Goal: Task Accomplishment & Management: Use online tool/utility

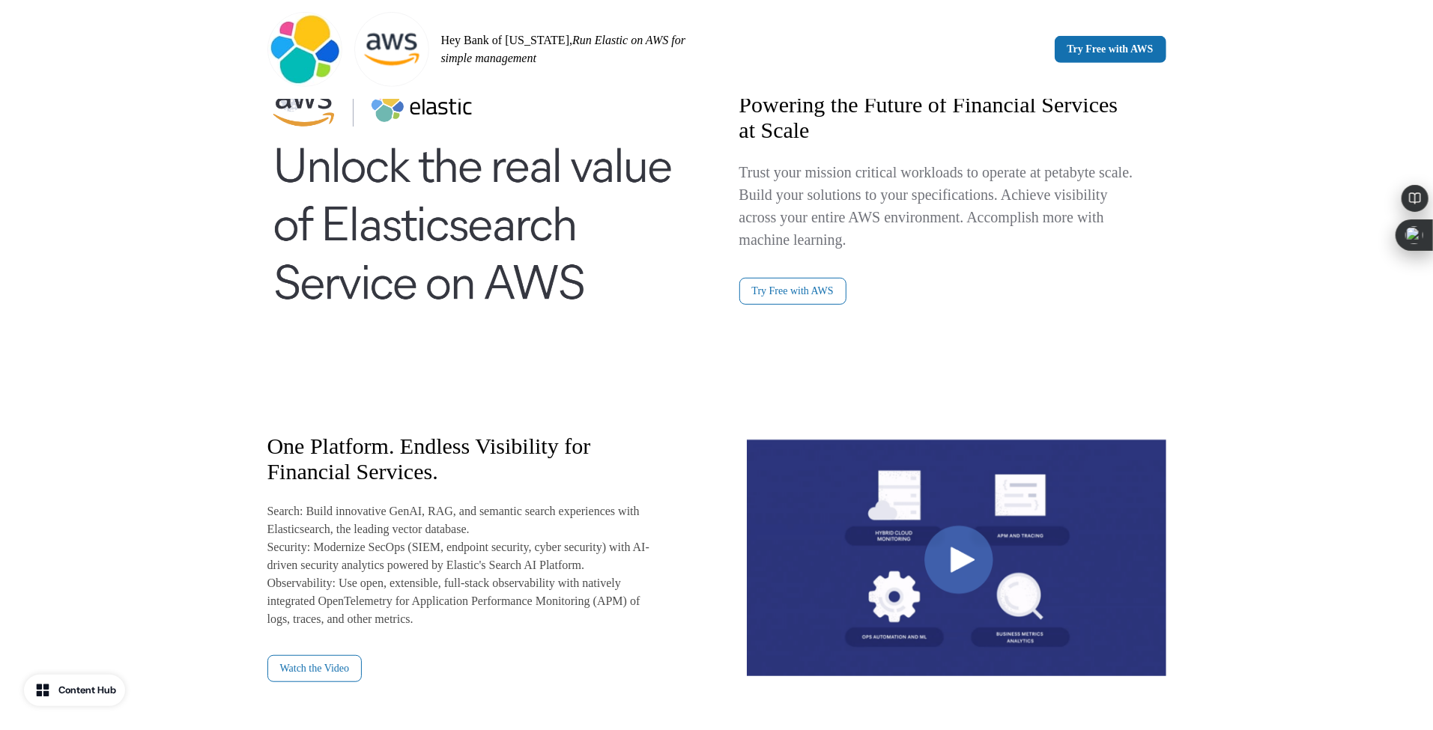
scroll to position [535, 0]
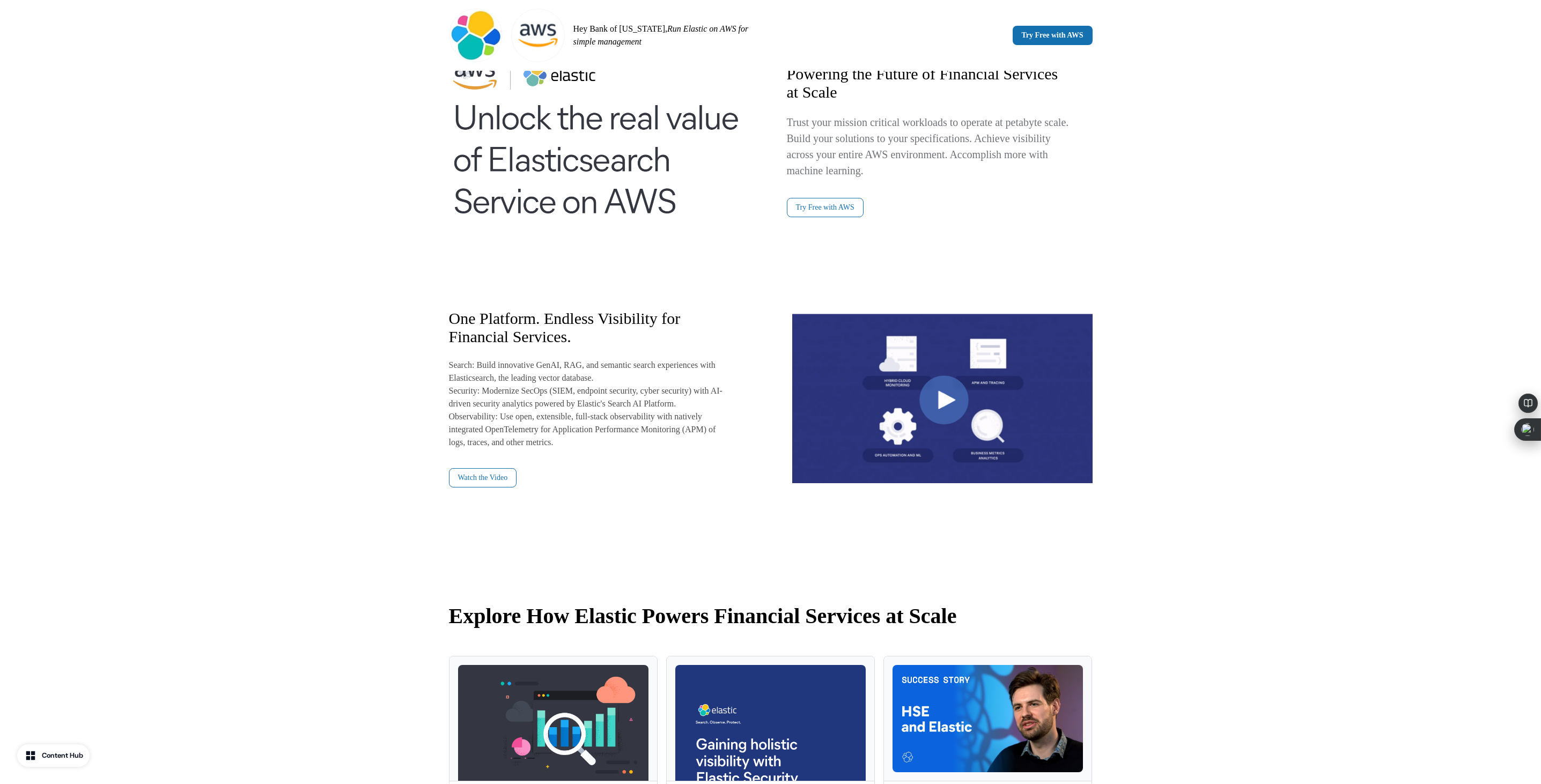
drag, startPoint x: 861, startPoint y: 14, endPoint x: 1119, endPoint y: 345, distance: 419.7
click at [1025, 345] on div "Powering the Future of Financial Services at Scale Trust your mission critical …" at bounding box center [770, 269] width 708 height 575
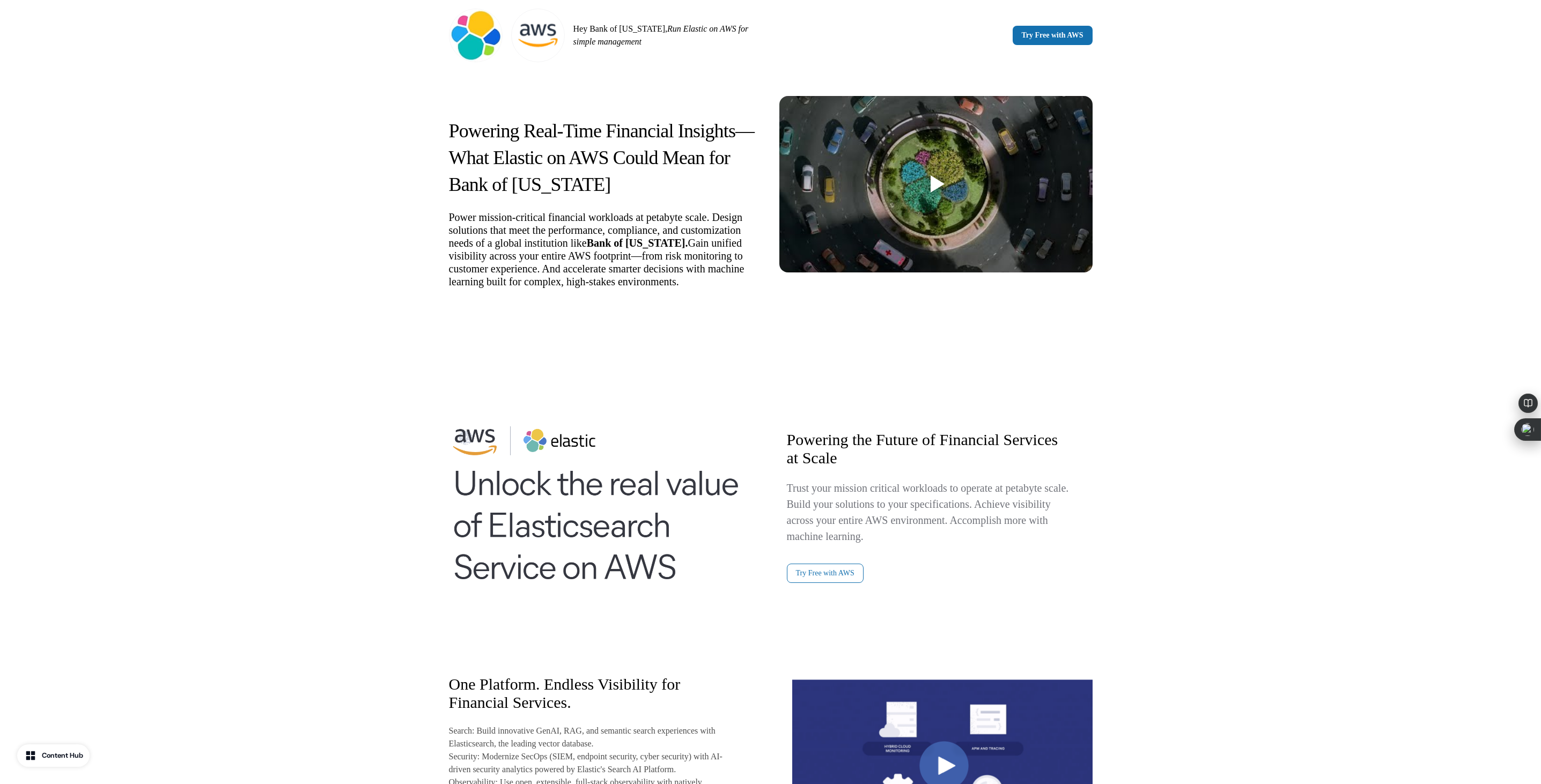
scroll to position [0, 0]
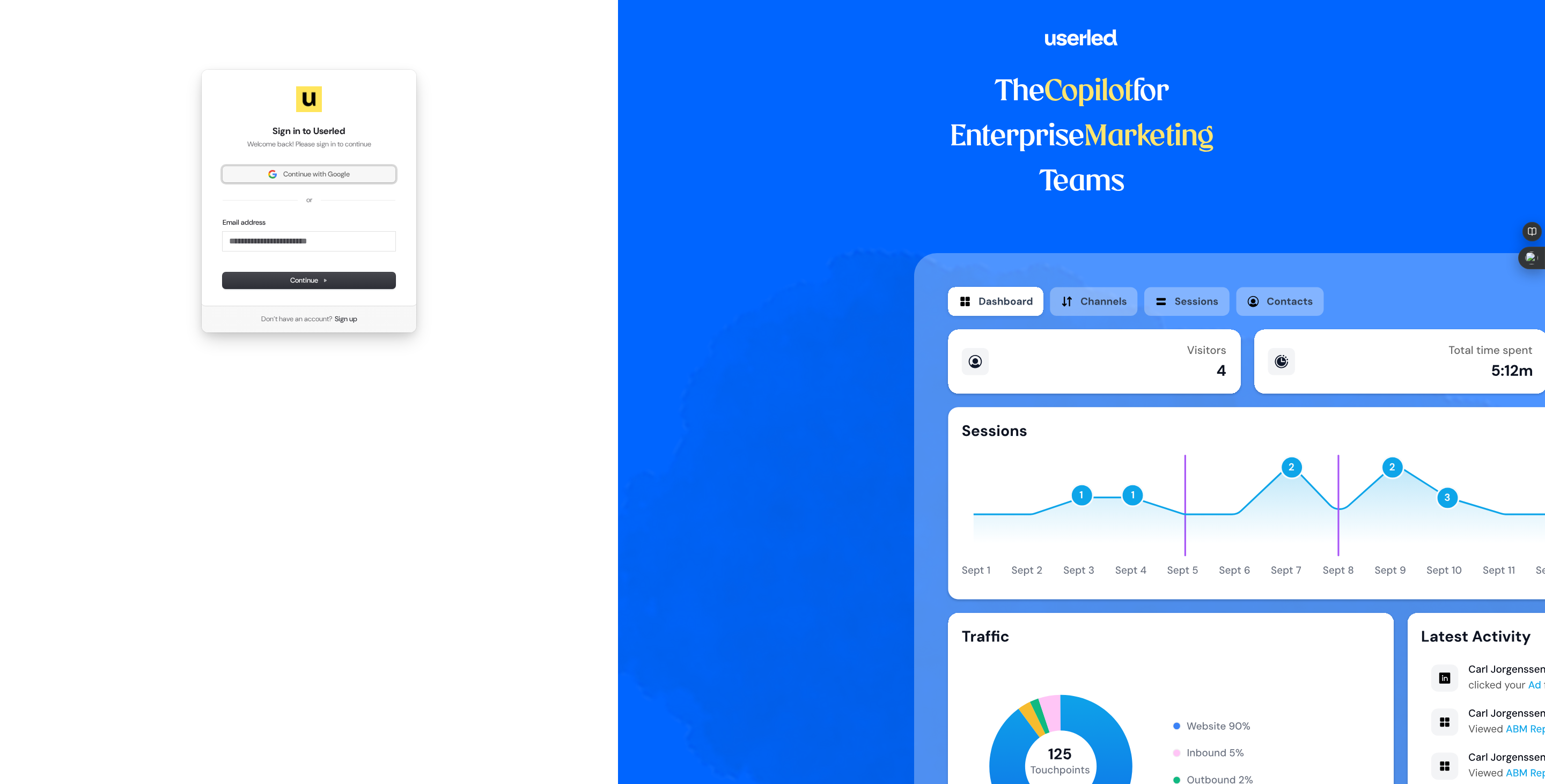
click at [334, 171] on span "Continue with Google" at bounding box center [317, 174] width 67 height 9
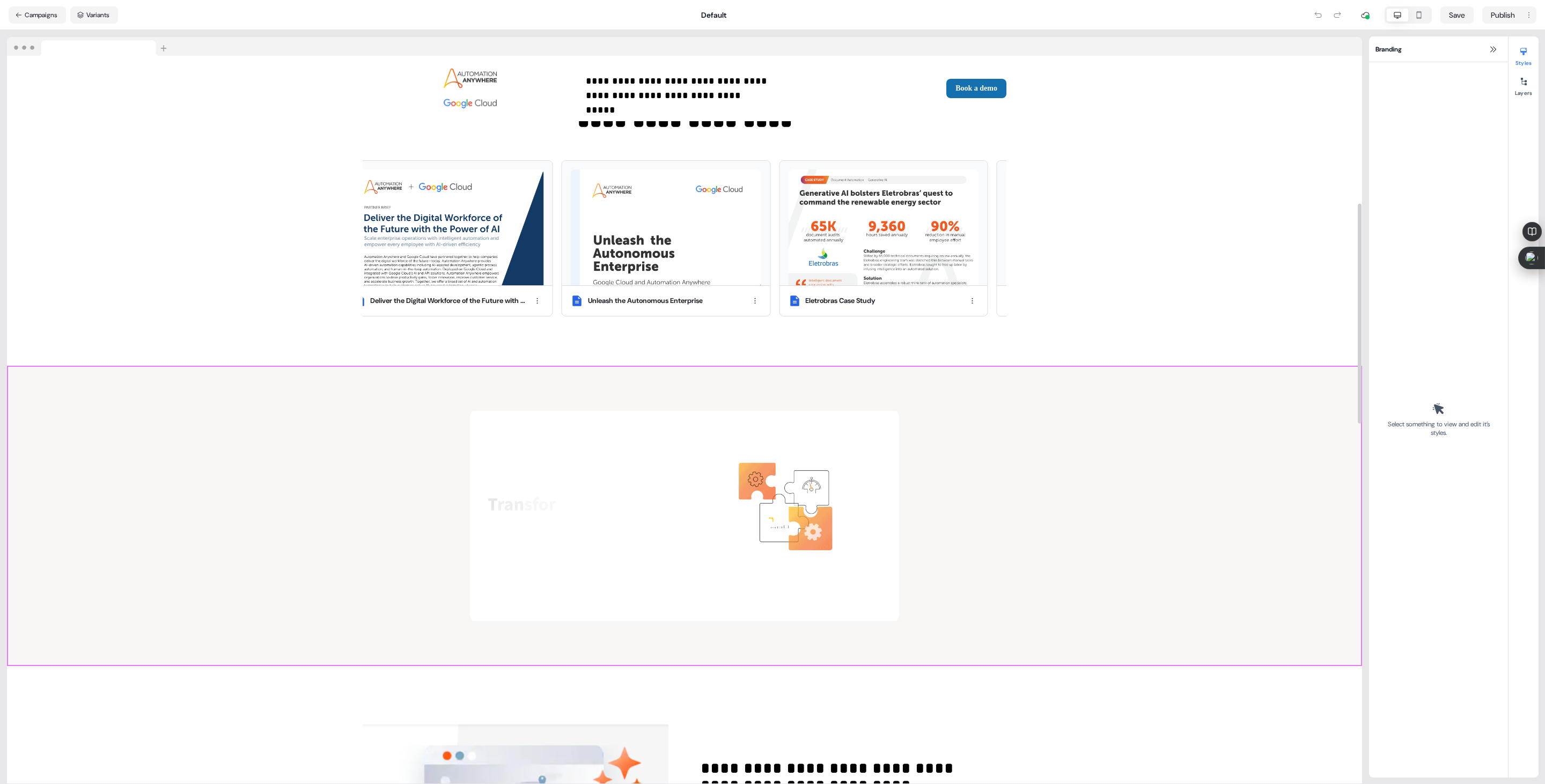
scroll to position [490, 0]
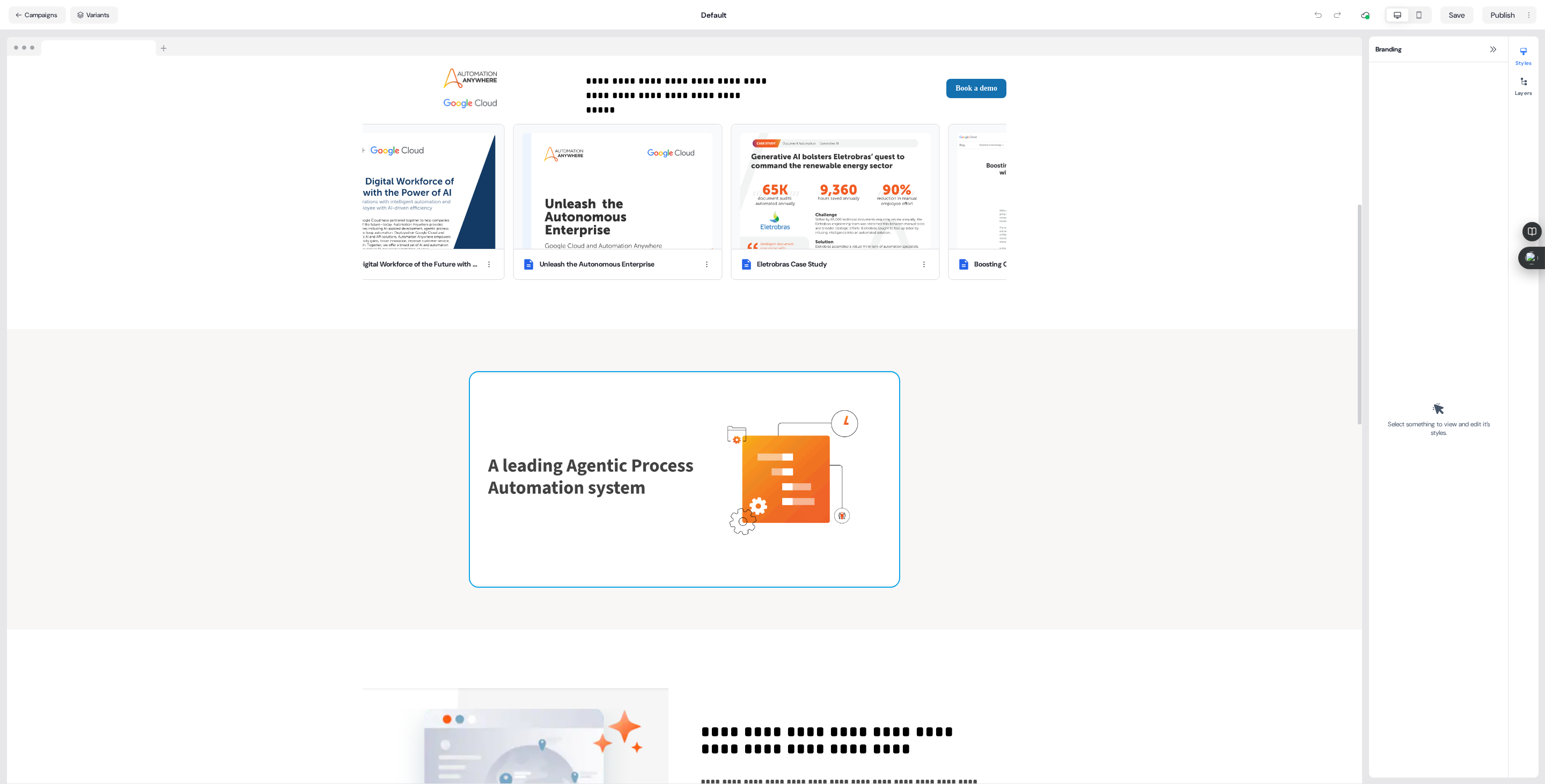
click at [789, 463] on img at bounding box center [684, 480] width 429 height 215
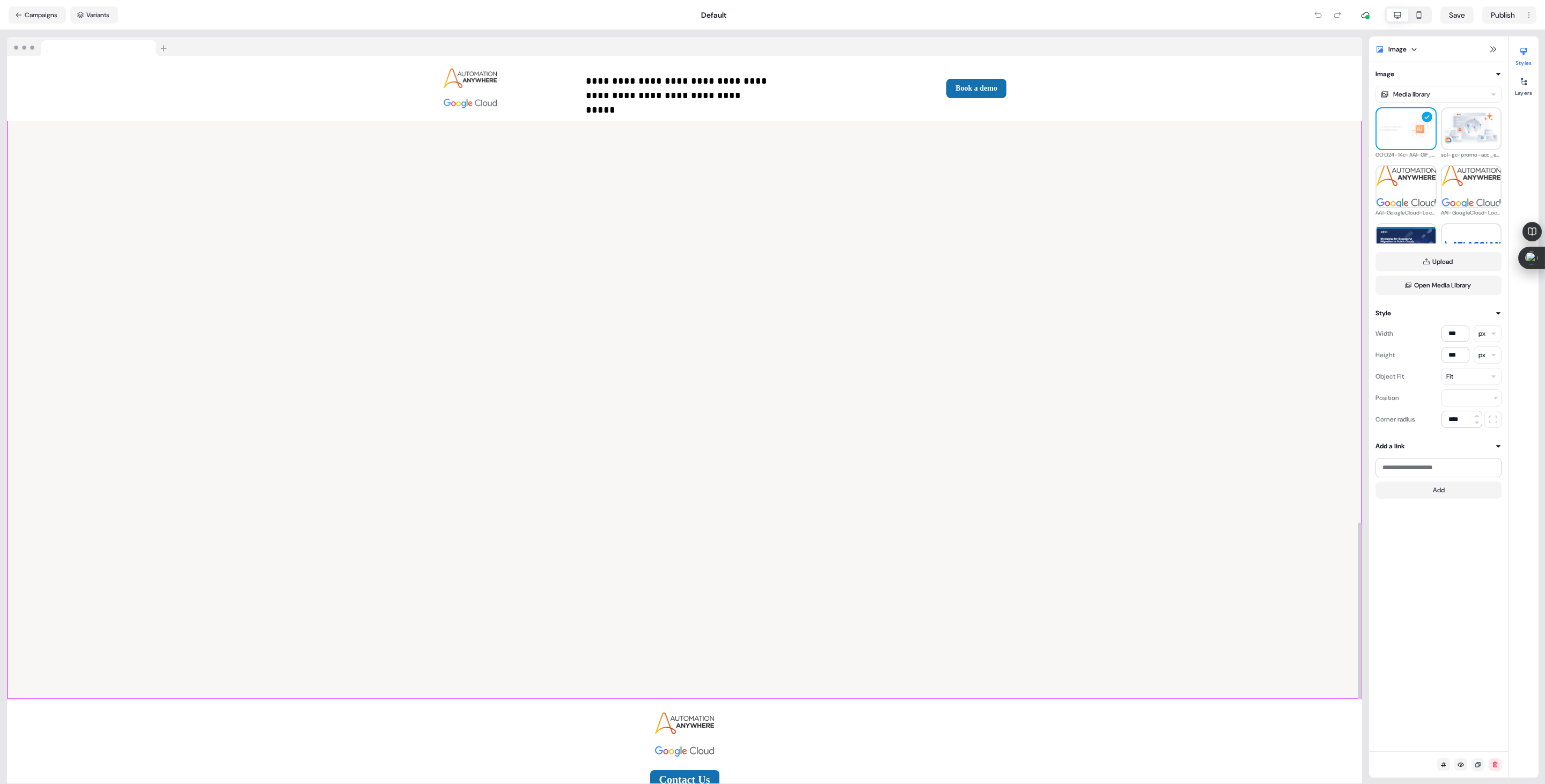
scroll to position [1542, 0]
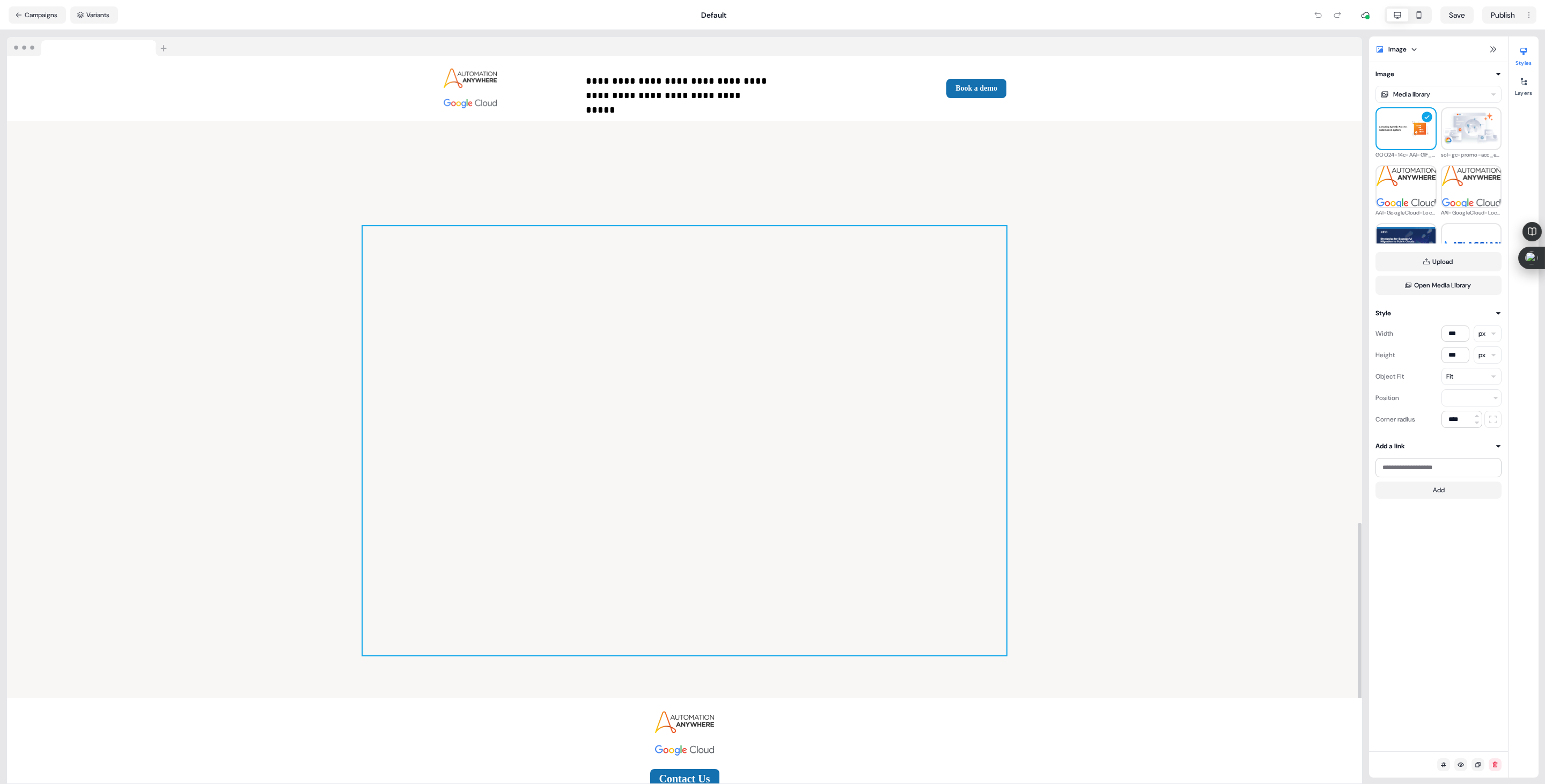
click at [655, 349] on div at bounding box center [684, 440] width 644 height 429
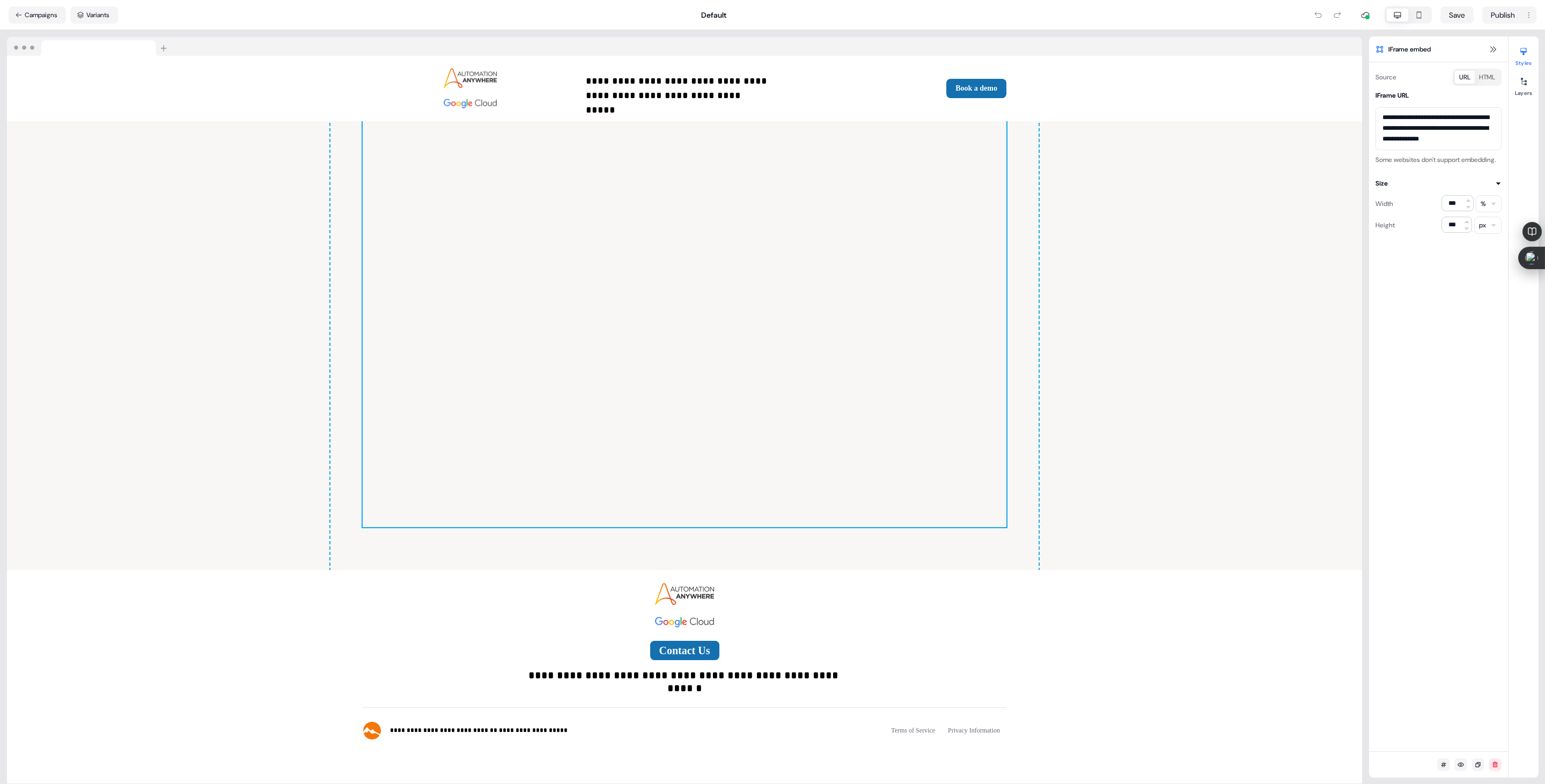
scroll to position [1675, 0]
click at [85, 480] on div "To pick up a draggable item, press the space bar. While dragging, use the arrow…" at bounding box center [685, 270] width 1355 height 591
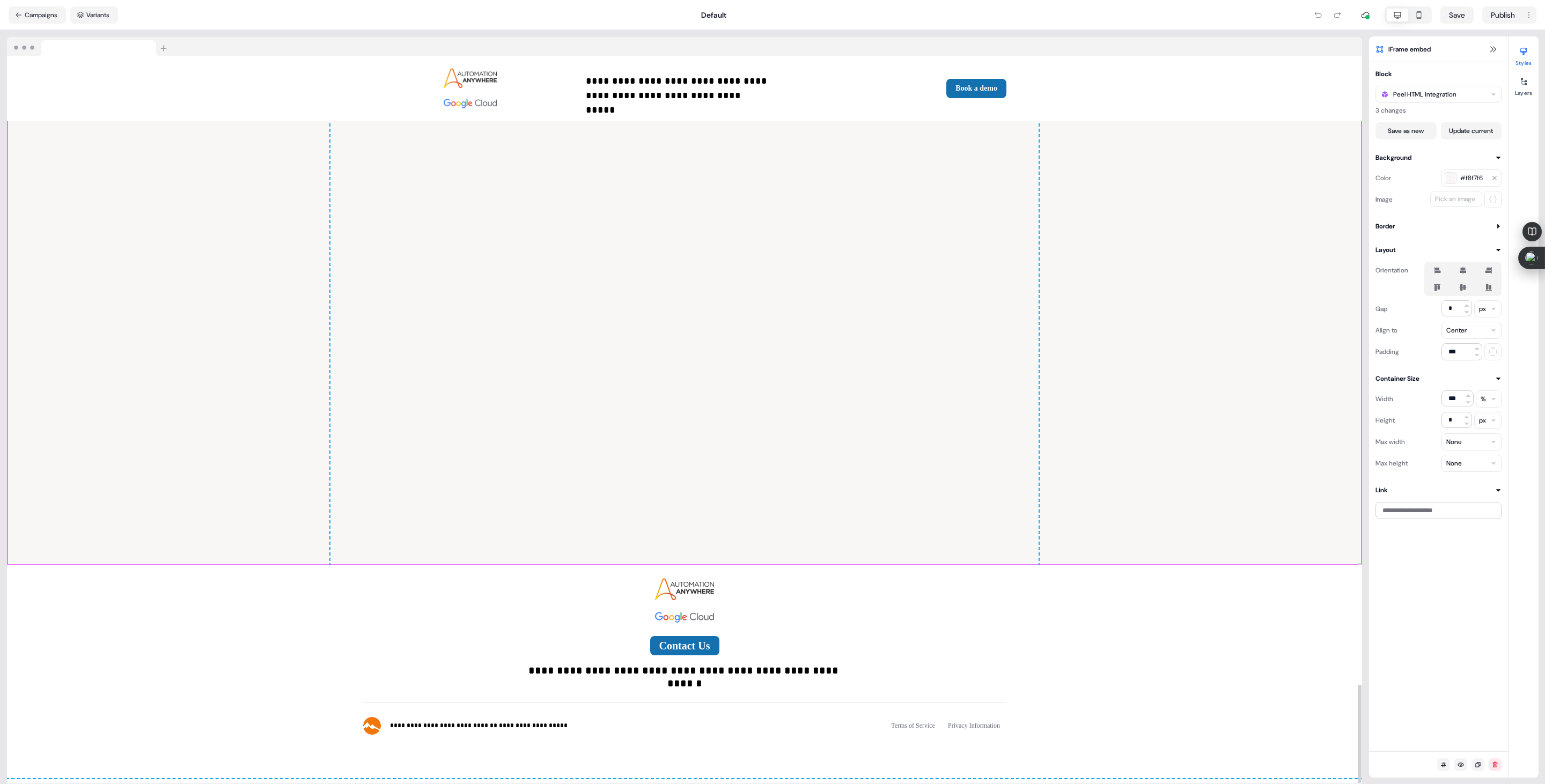
click at [63, 234] on div "To pick up a draggable item, press the space bar. While dragging, use the arrow…" at bounding box center [685, 270] width 1355 height 591
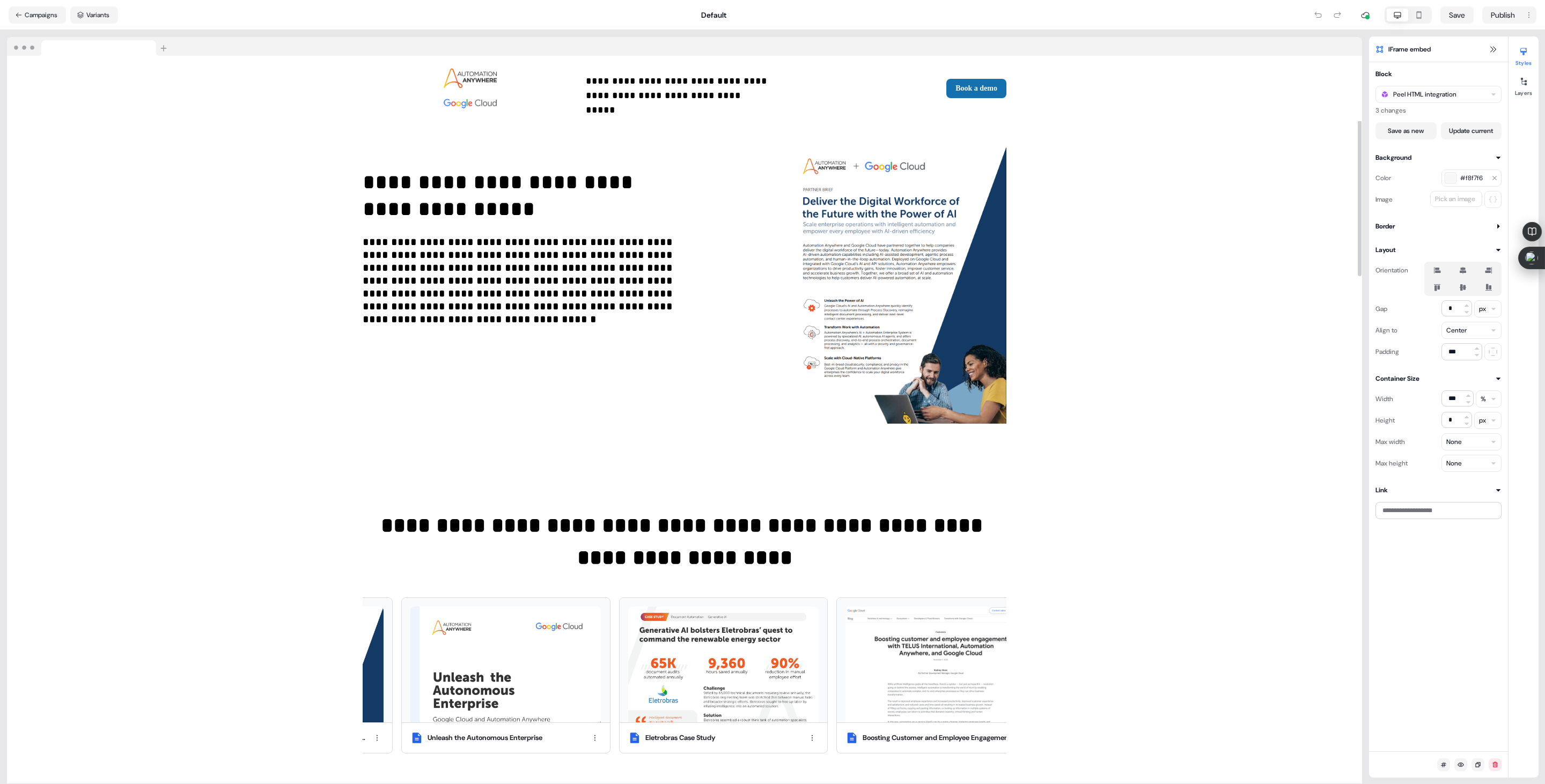
scroll to position [0, 0]
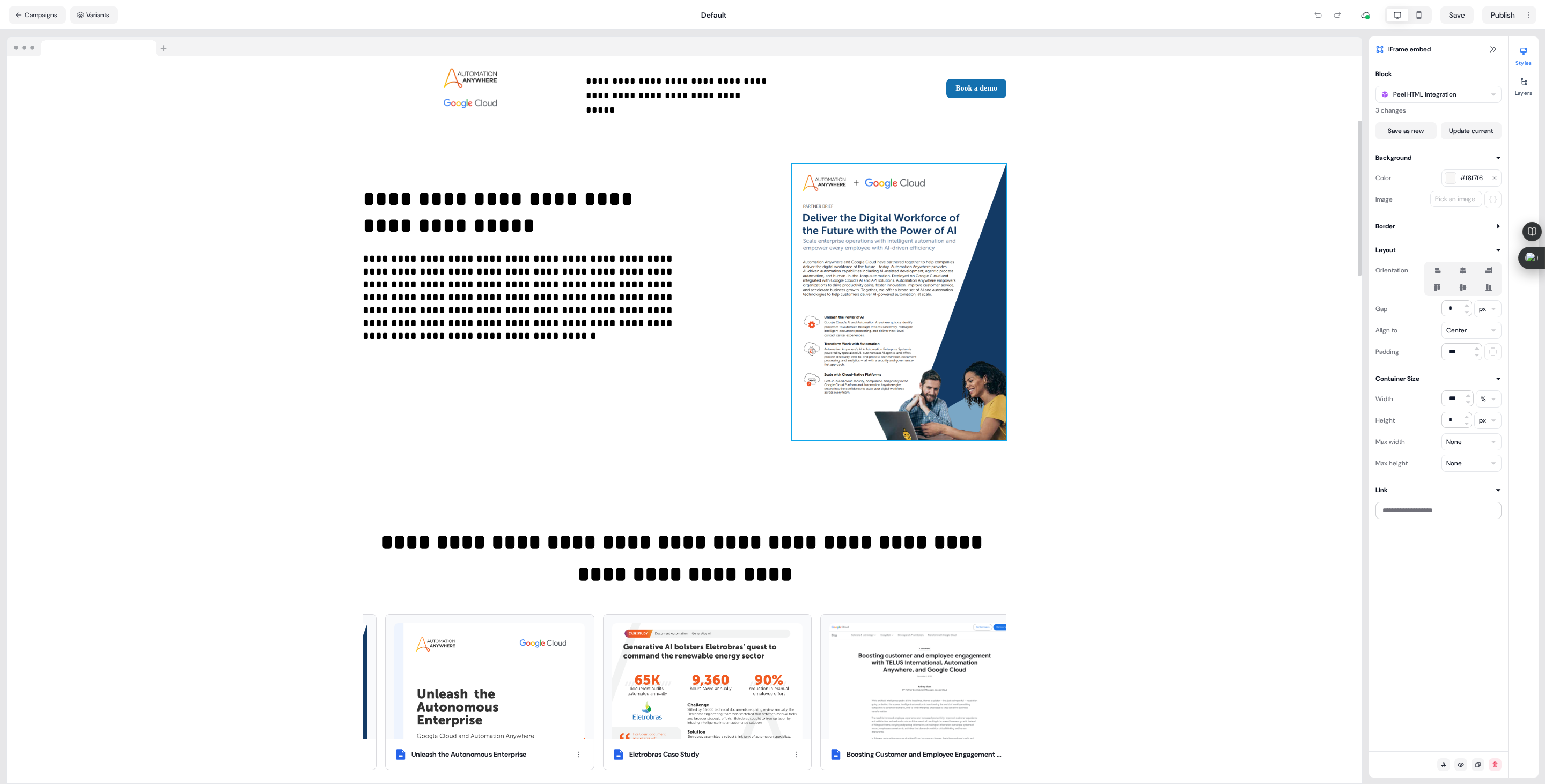
click at [927, 292] on img at bounding box center [900, 302] width 215 height 277
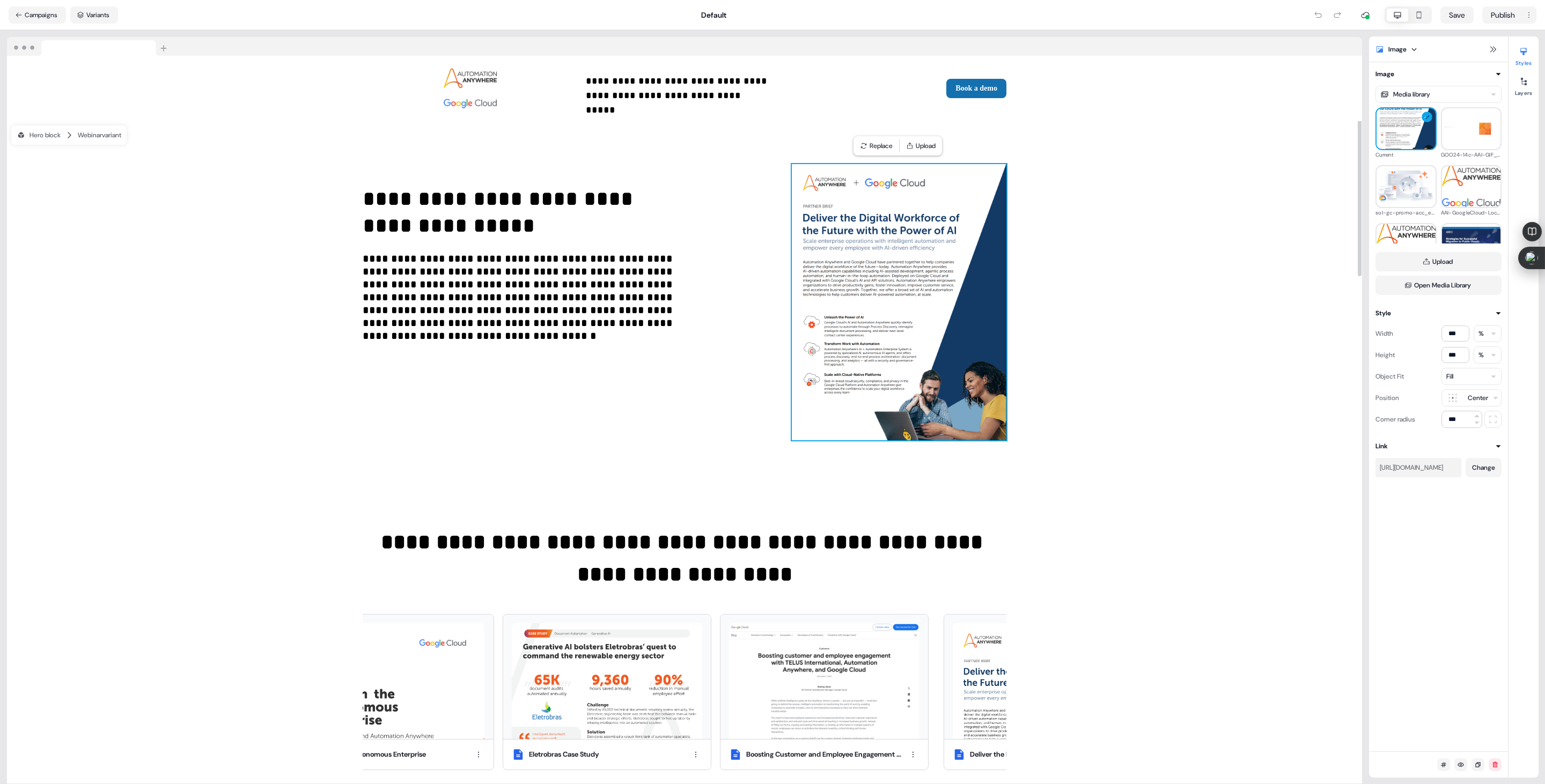
click at [309, 672] on div "**********" at bounding box center [685, 652] width 1355 height 337
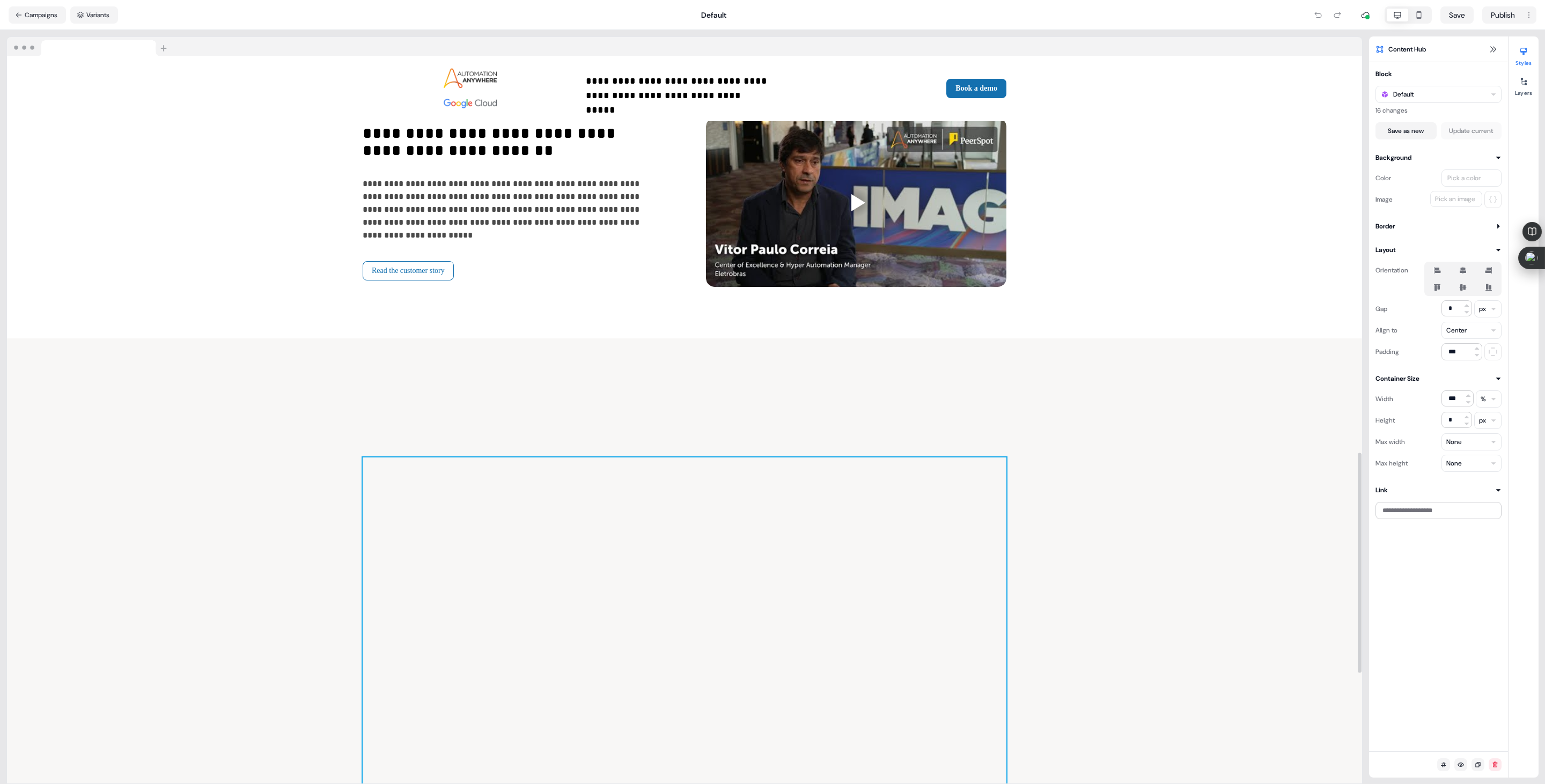
scroll to position [1675, 0]
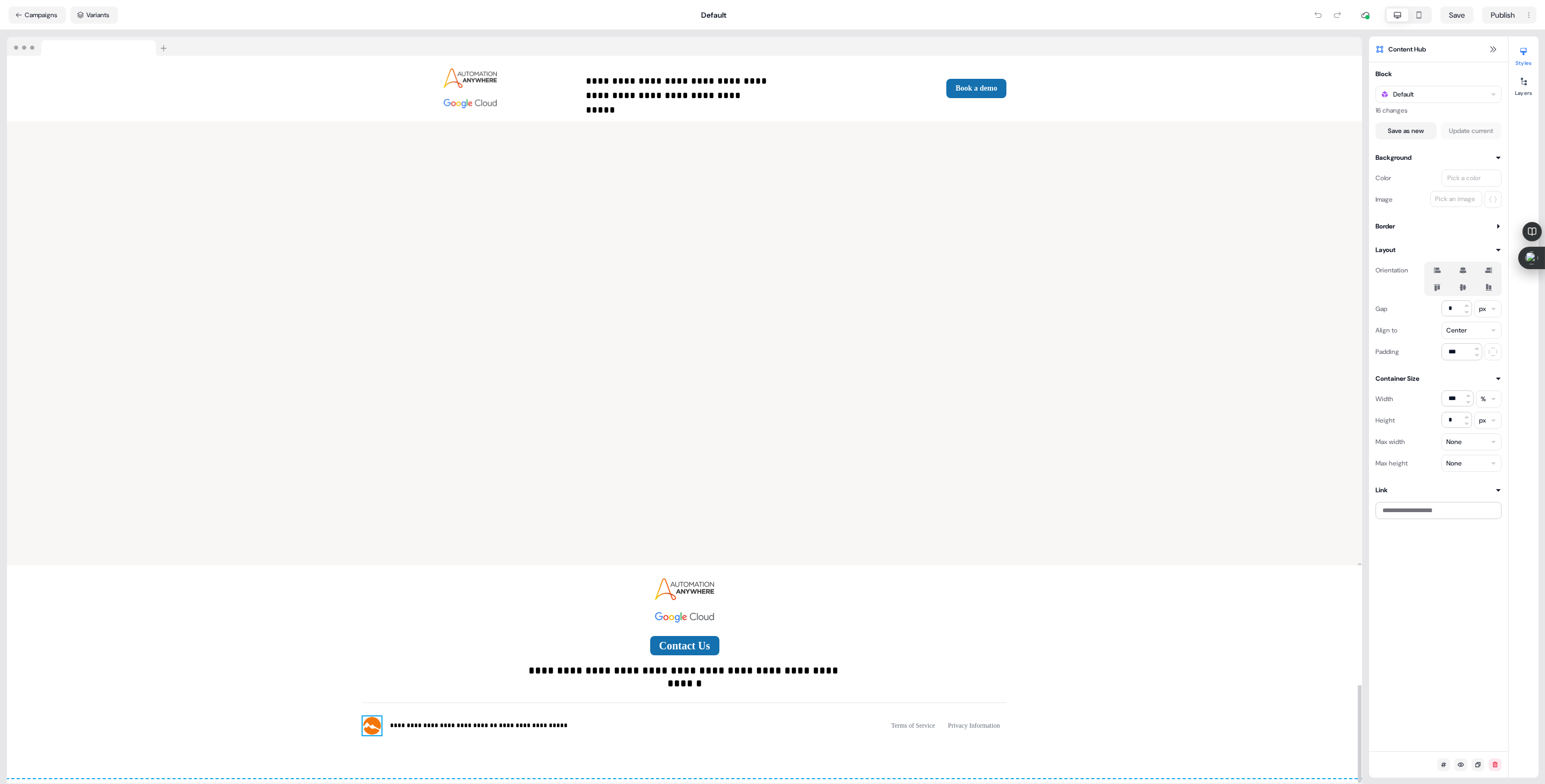
click at [373, 728] on img at bounding box center [372, 726] width 19 height 19
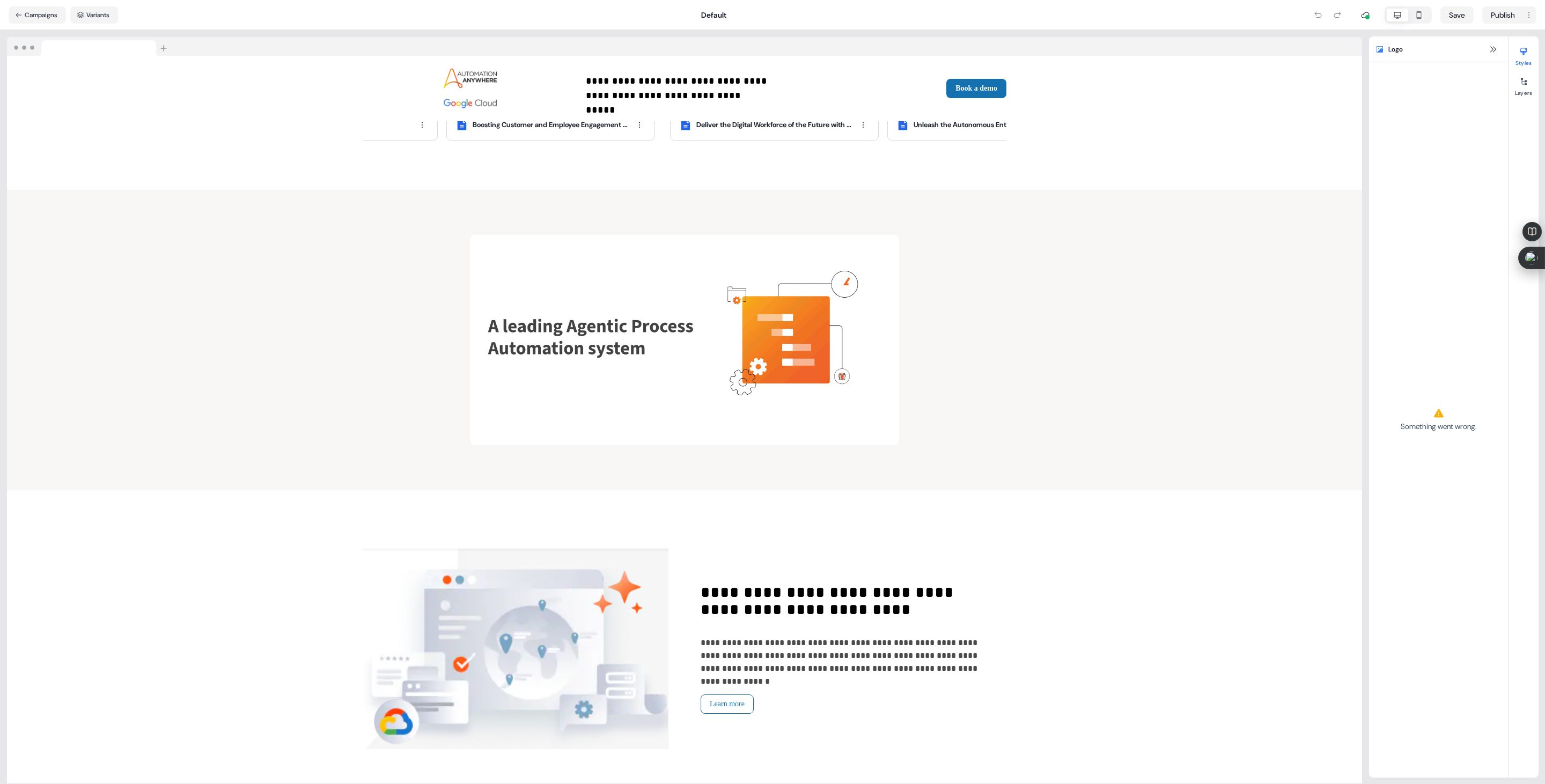
scroll to position [631, 0]
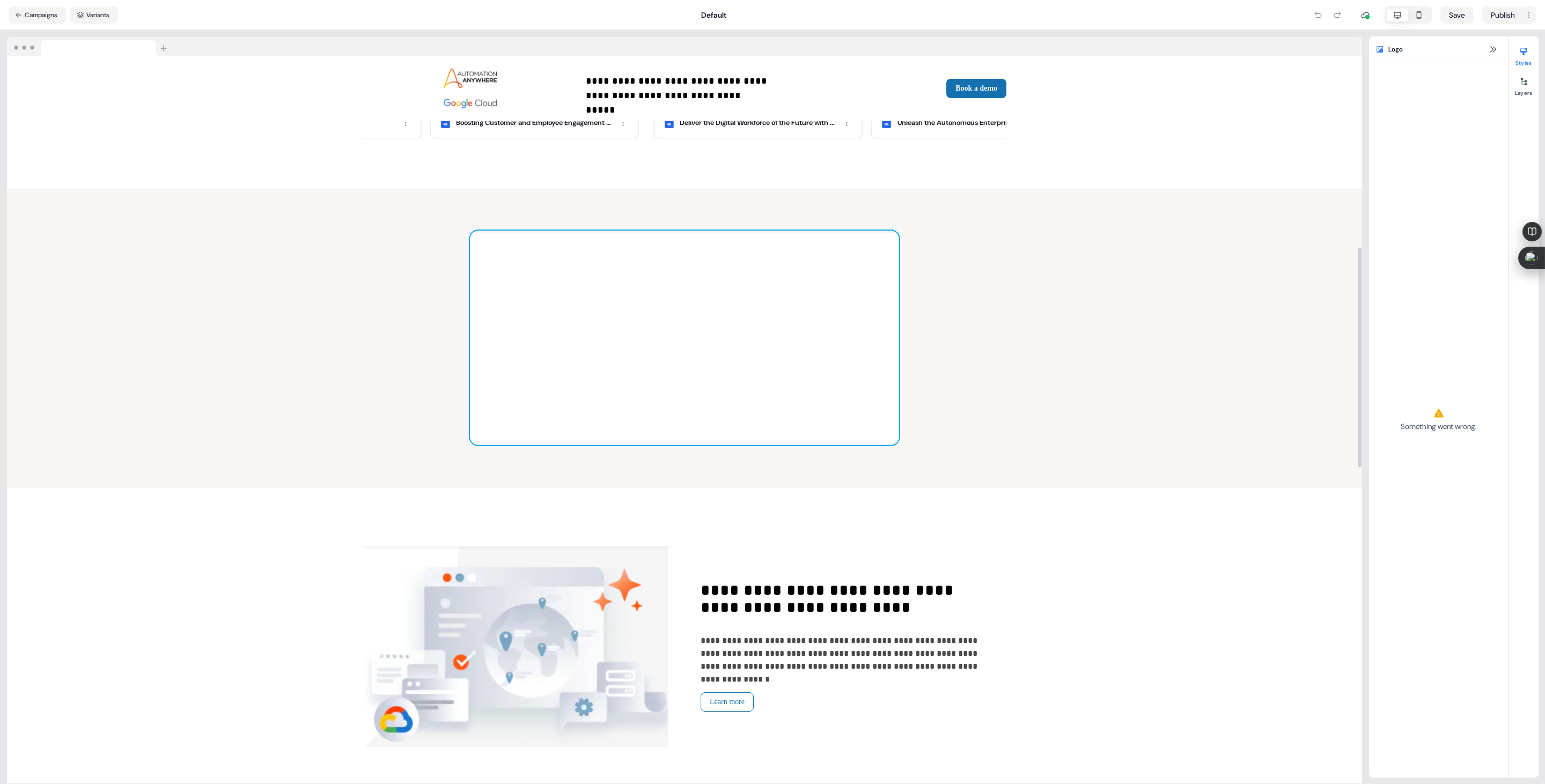
click at [753, 324] on img at bounding box center [684, 338] width 429 height 215
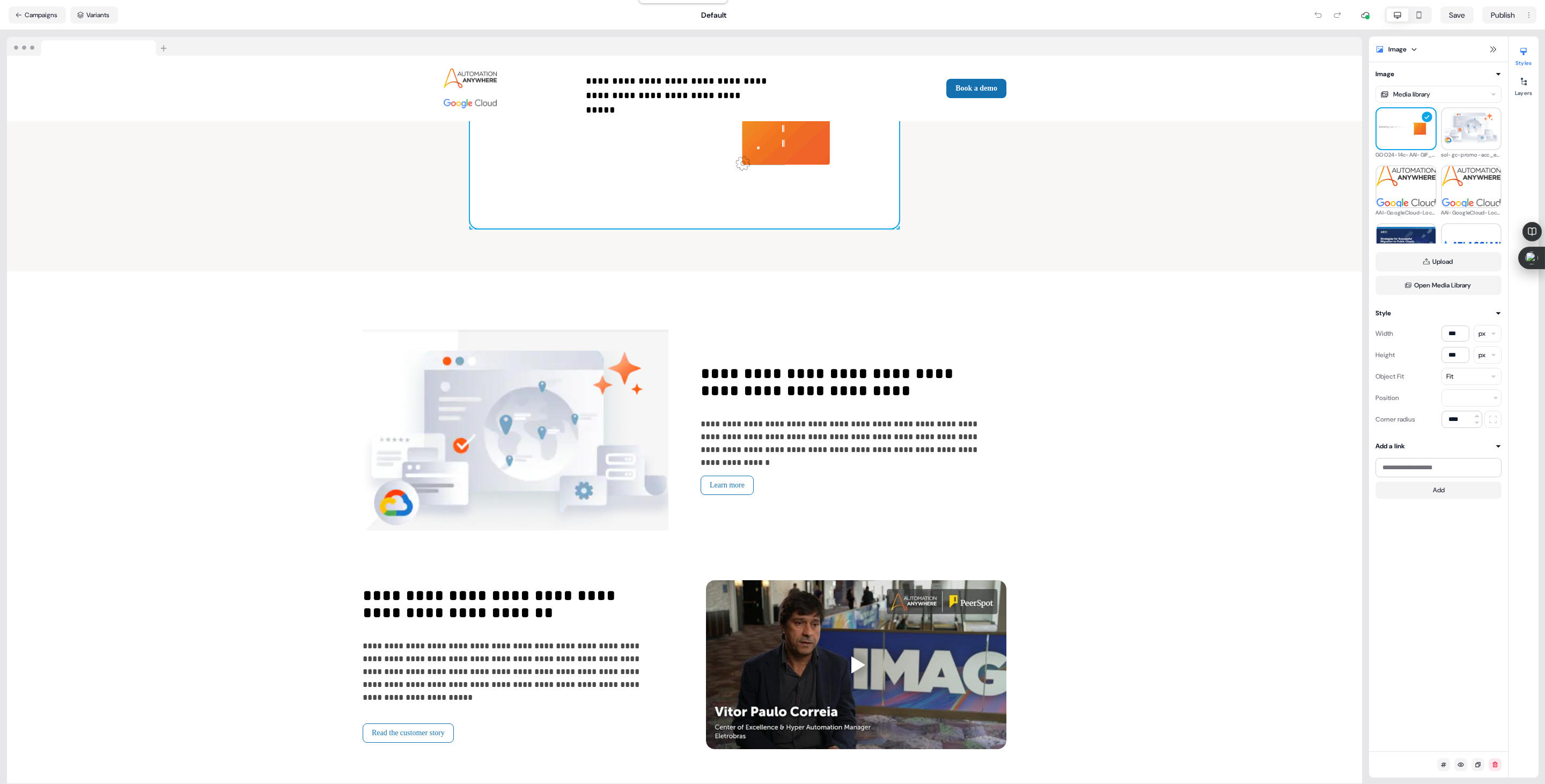
scroll to position [852, 0]
